Goal: Transaction & Acquisition: Purchase product/service

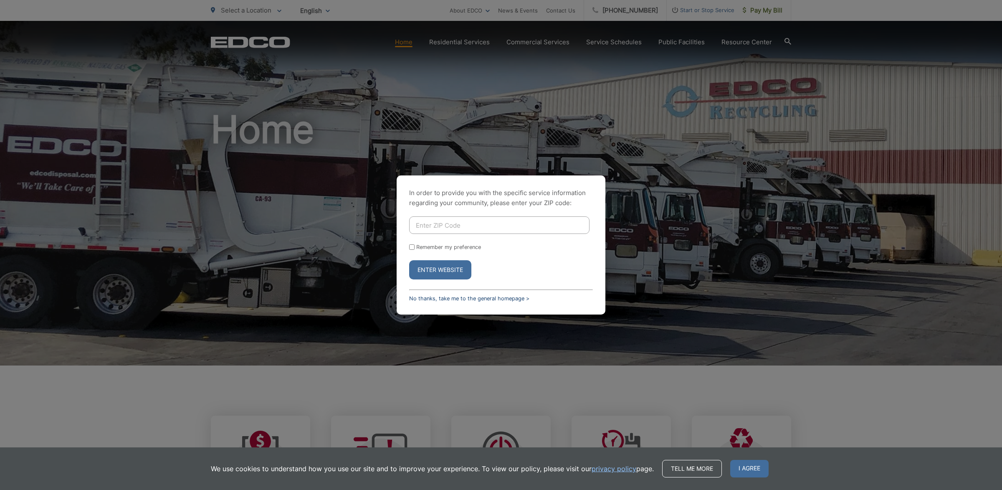
click at [467, 295] on link "No thanks, take me to the general homepage >" at bounding box center [469, 298] width 120 height 6
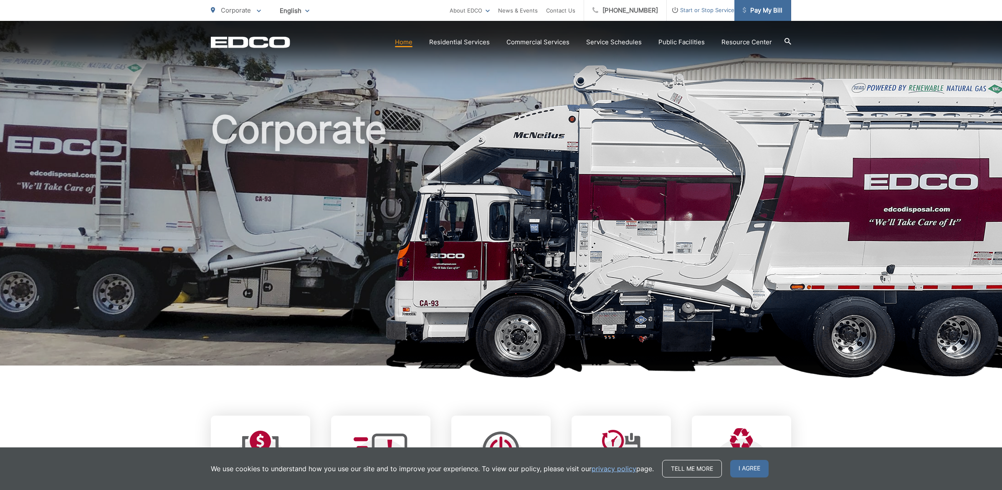
click at [773, 9] on span "Pay My Bill" at bounding box center [763, 10] width 40 height 10
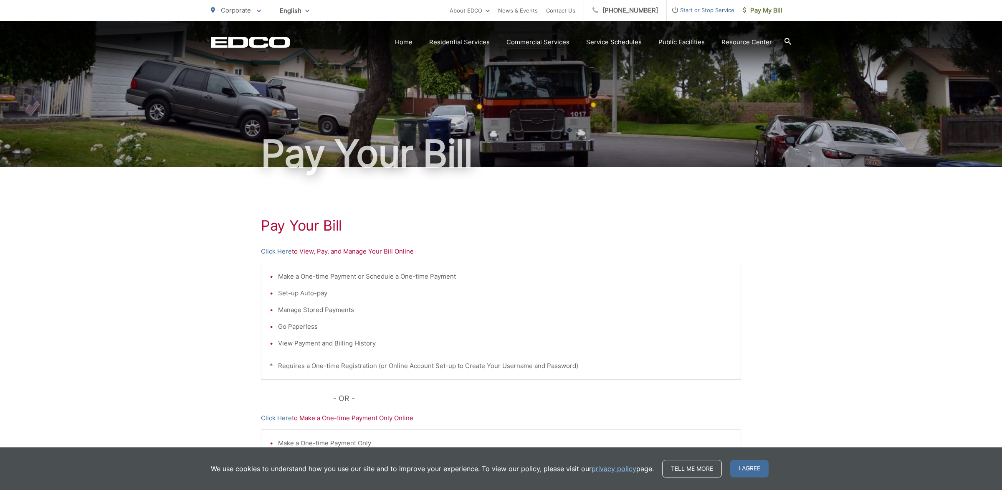
click at [278, 246] on div "Pay Your Bill Click Here to View, Pay, and Manage Your Bill Online Make a One-t…" at bounding box center [501, 354] width 480 height 375
click at [280, 250] on link "Click Here" at bounding box center [276, 251] width 31 height 10
